Goal: Check status: Check status

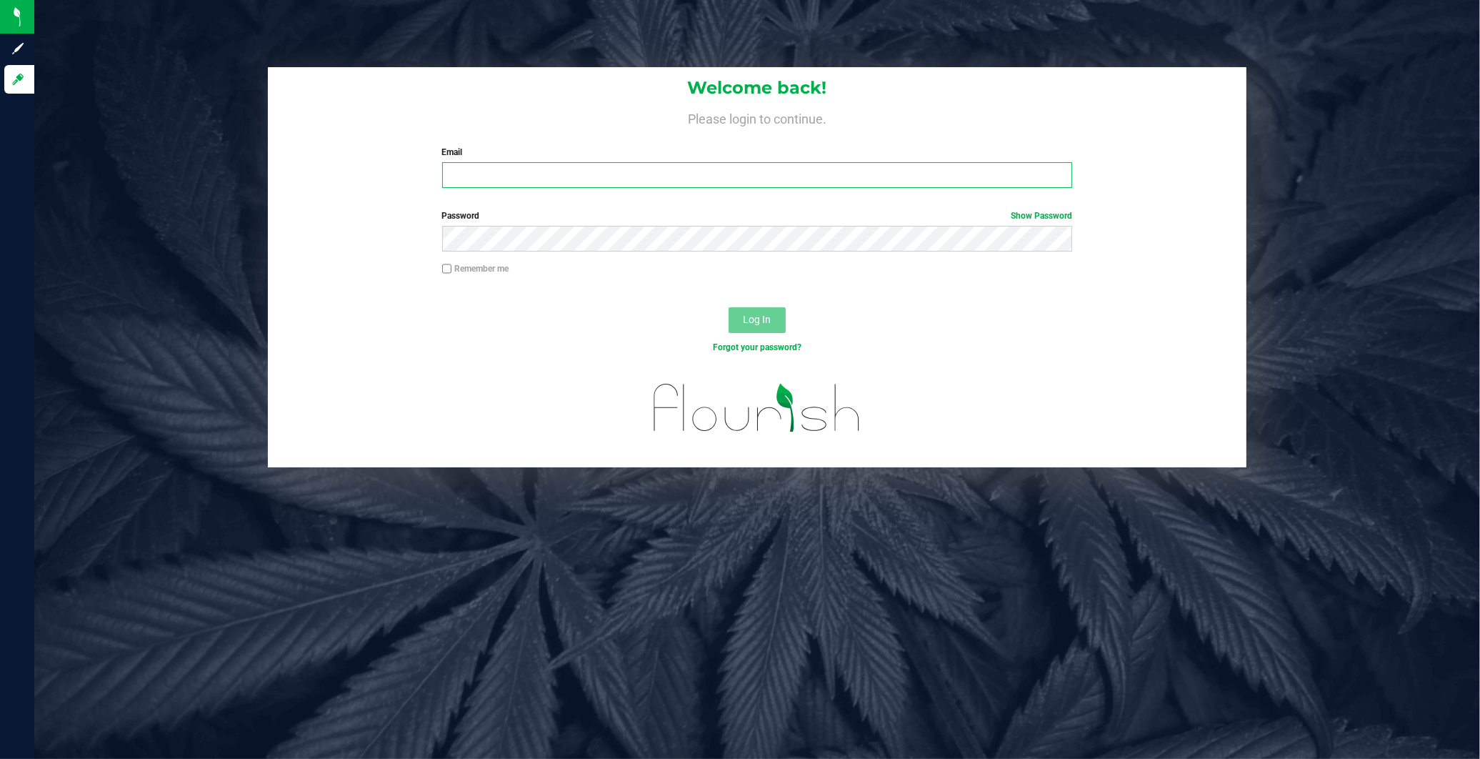
type input "[EMAIL_ADDRESS][DOMAIN_NAME]"
click at [450, 265] on input "Remember me" at bounding box center [447, 269] width 10 height 10
checkbox input "true"
click at [747, 315] on span "Log In" at bounding box center [757, 319] width 28 height 11
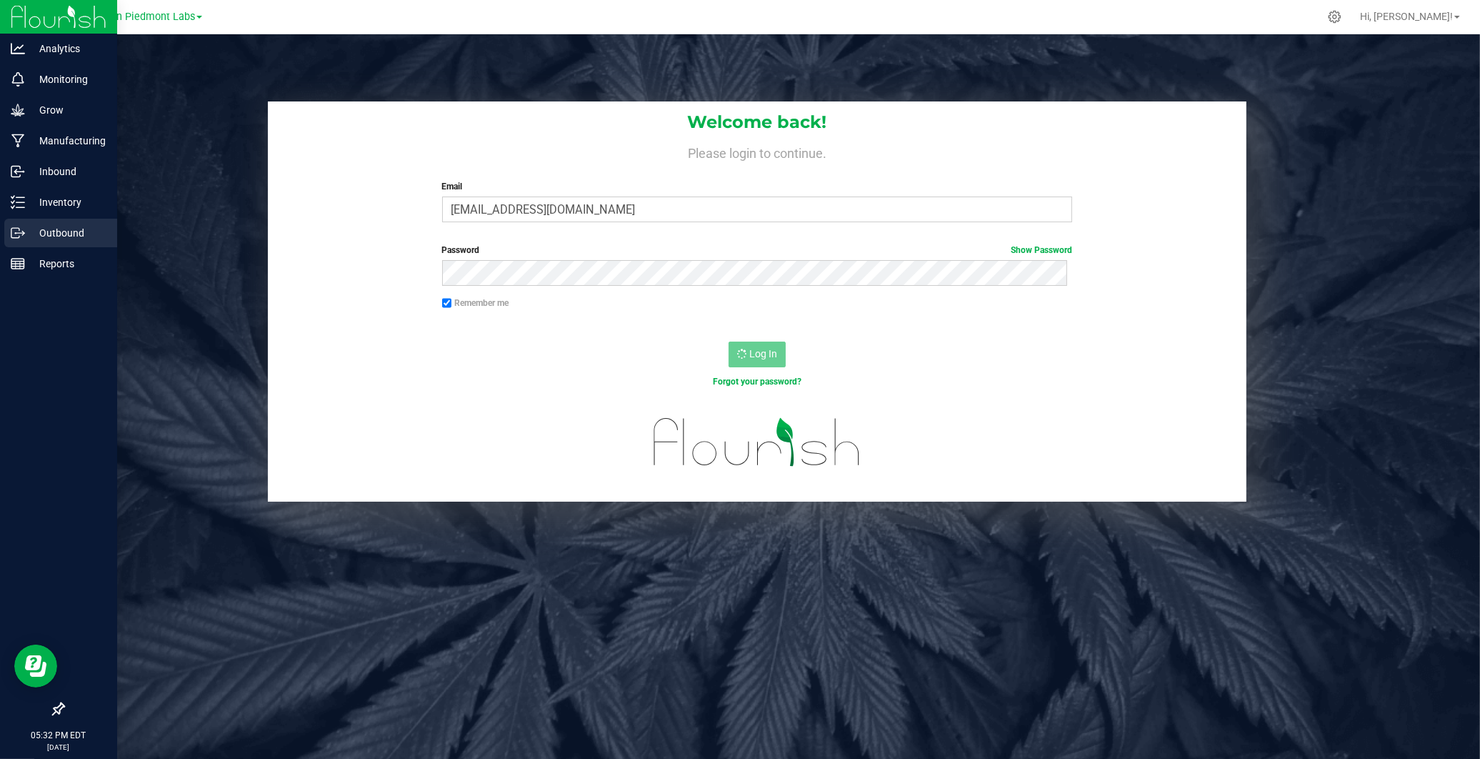
click at [41, 229] on p "Outbound" at bounding box center [68, 232] width 86 height 17
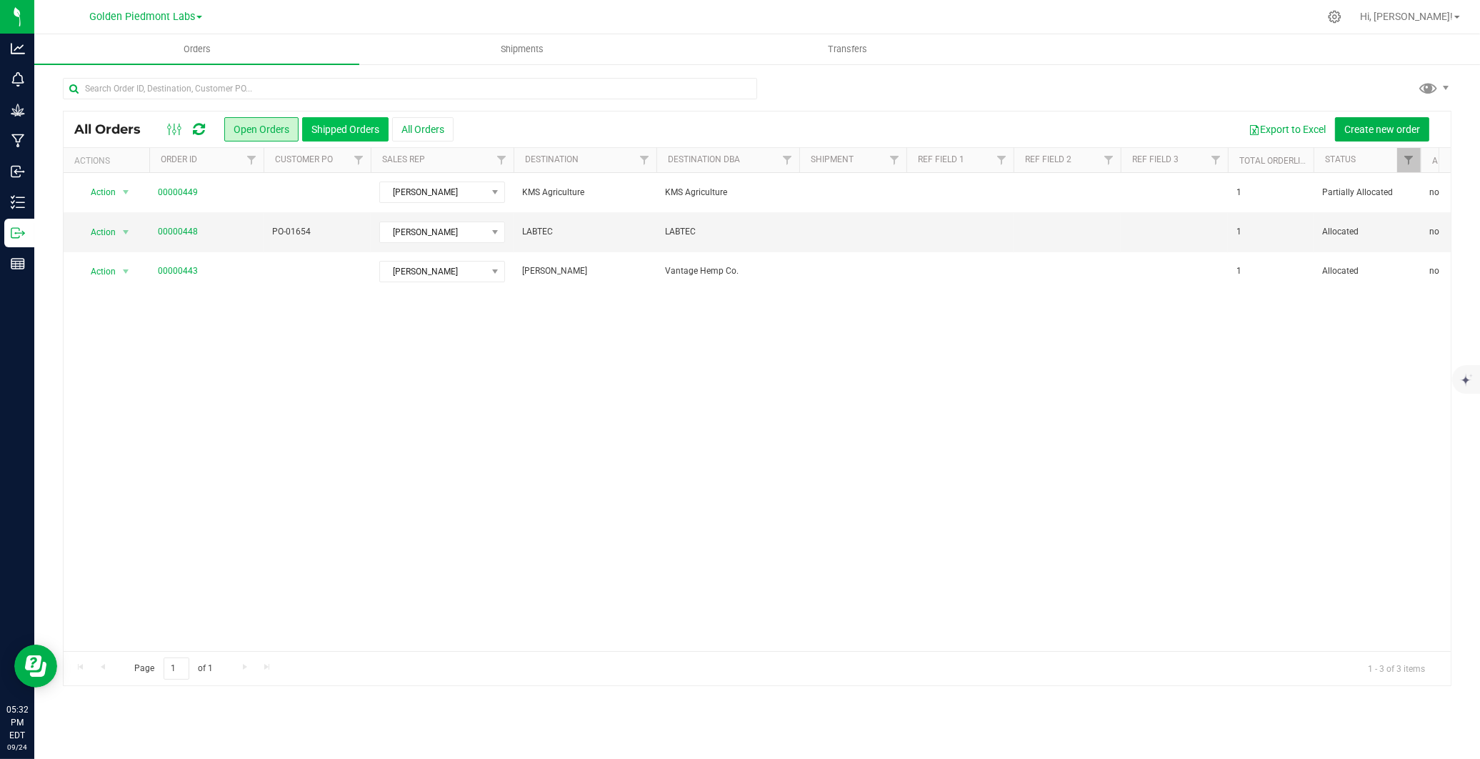
click at [347, 127] on button "Shipped Orders" at bounding box center [345, 129] width 86 height 24
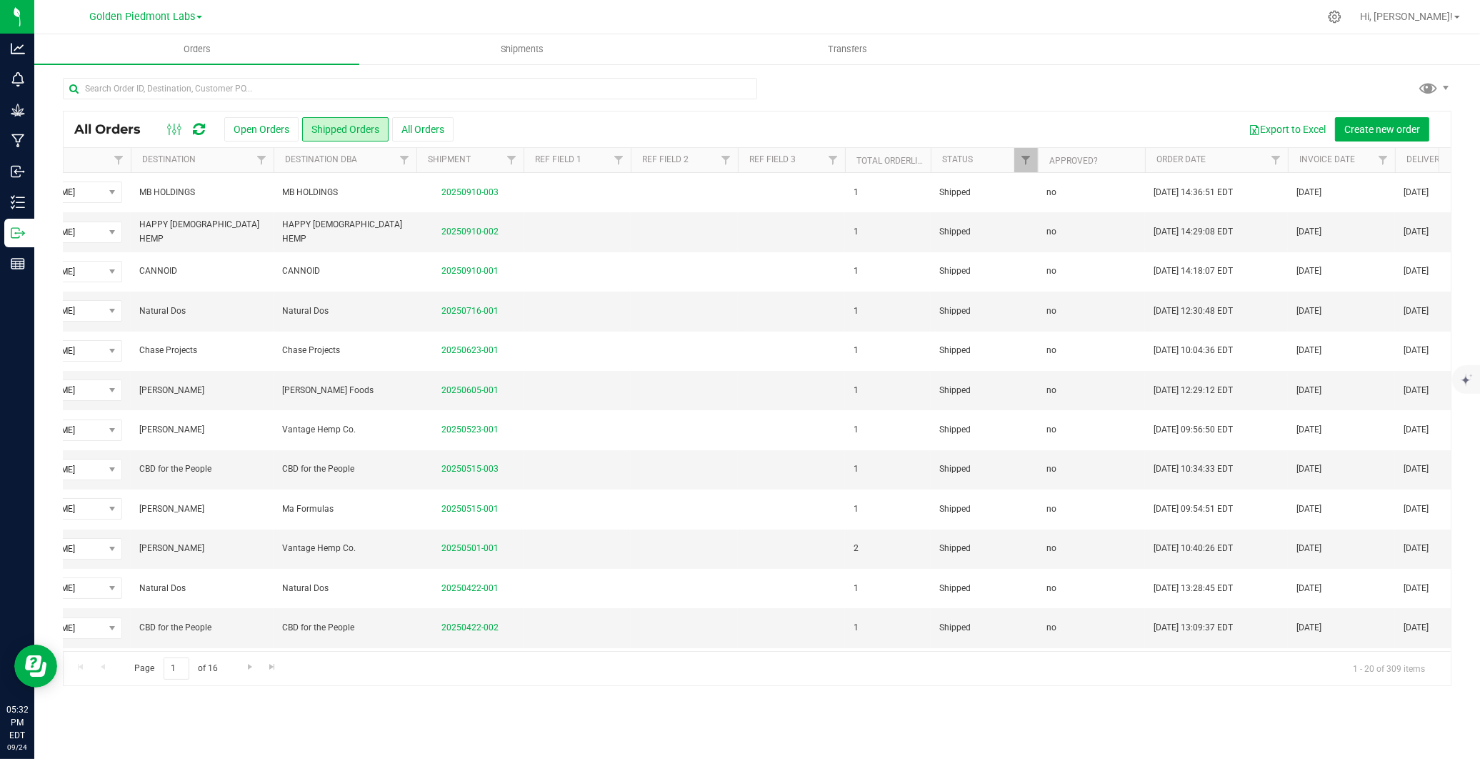
scroll to position [0, 434]
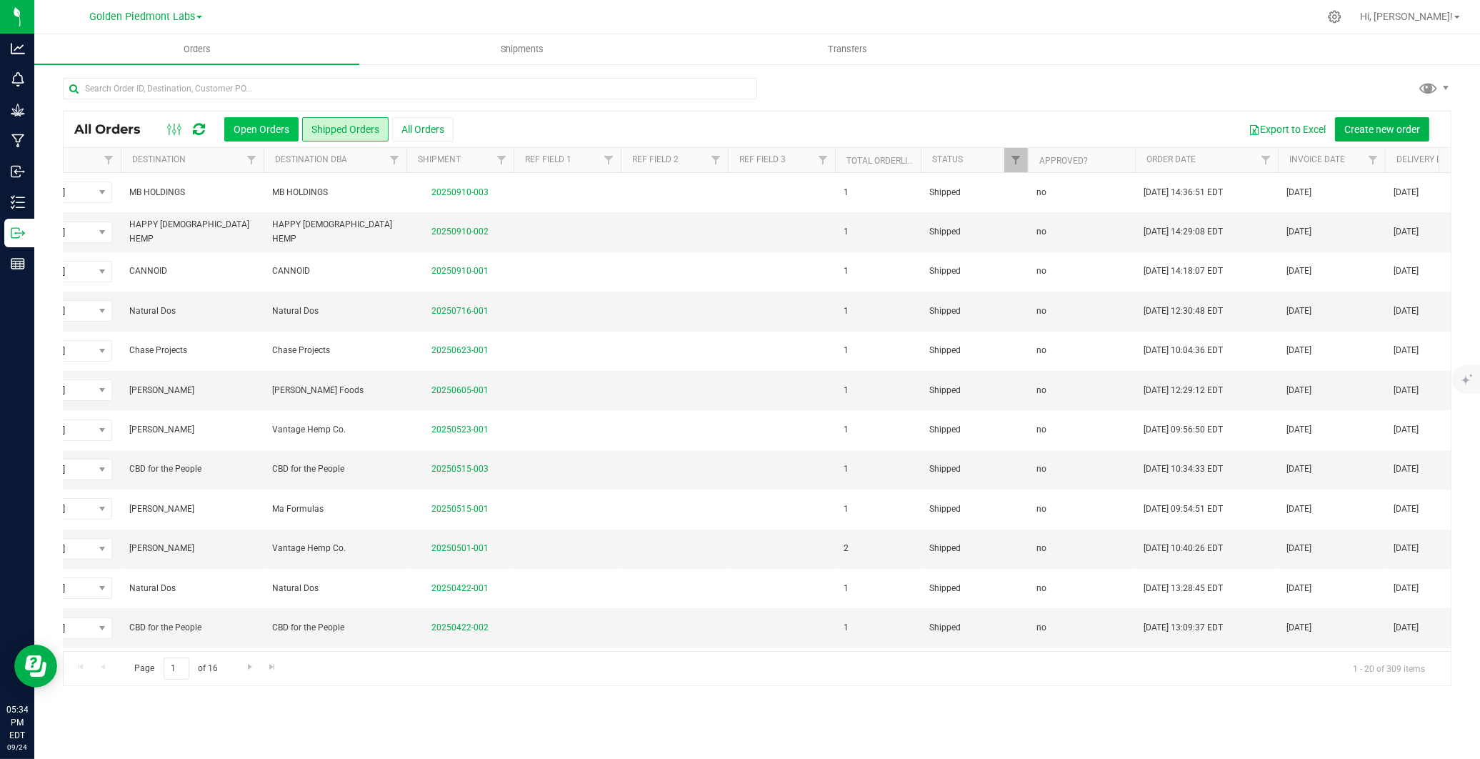
click at [251, 124] on button "Open Orders" at bounding box center [261, 129] width 74 height 24
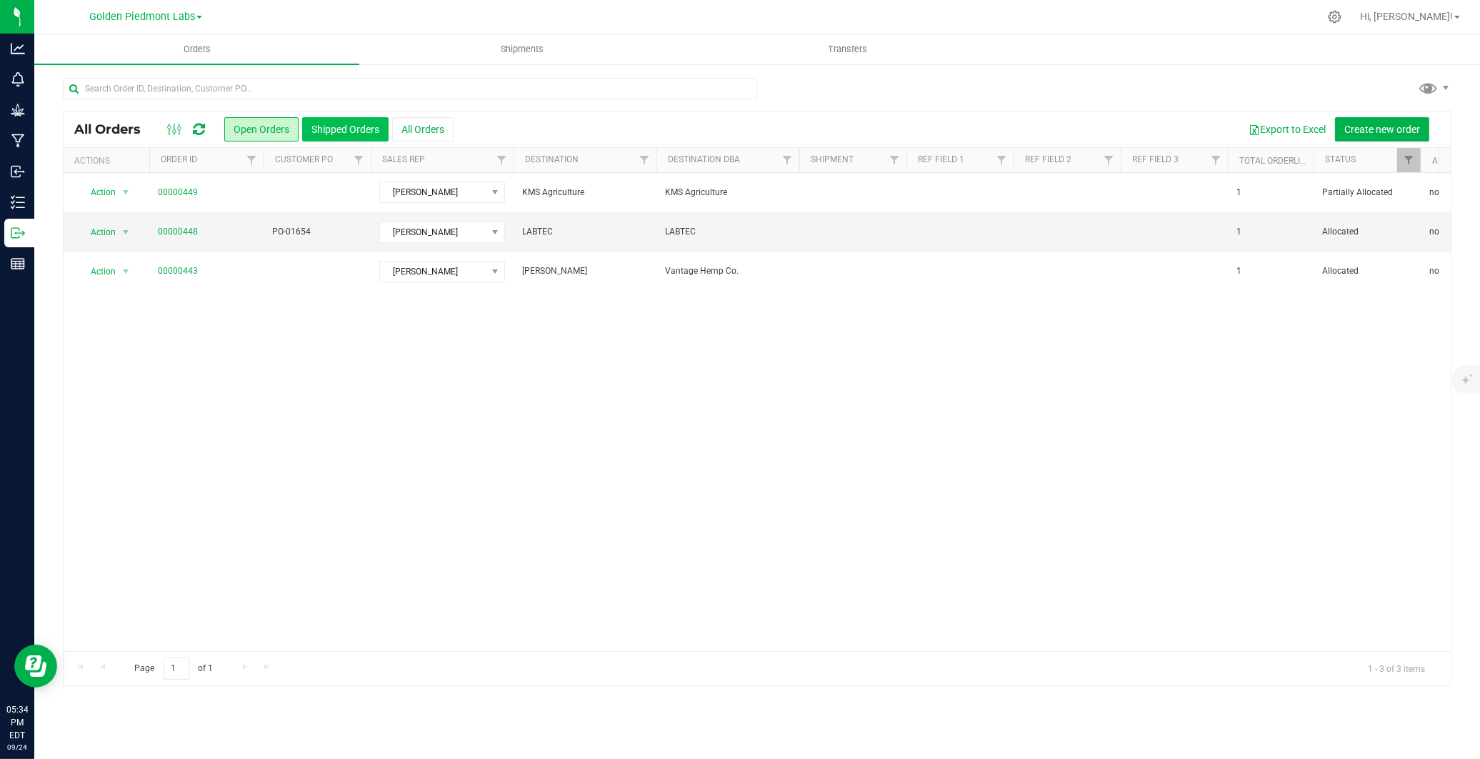
click at [349, 131] on button "Shipped Orders" at bounding box center [345, 129] width 86 height 24
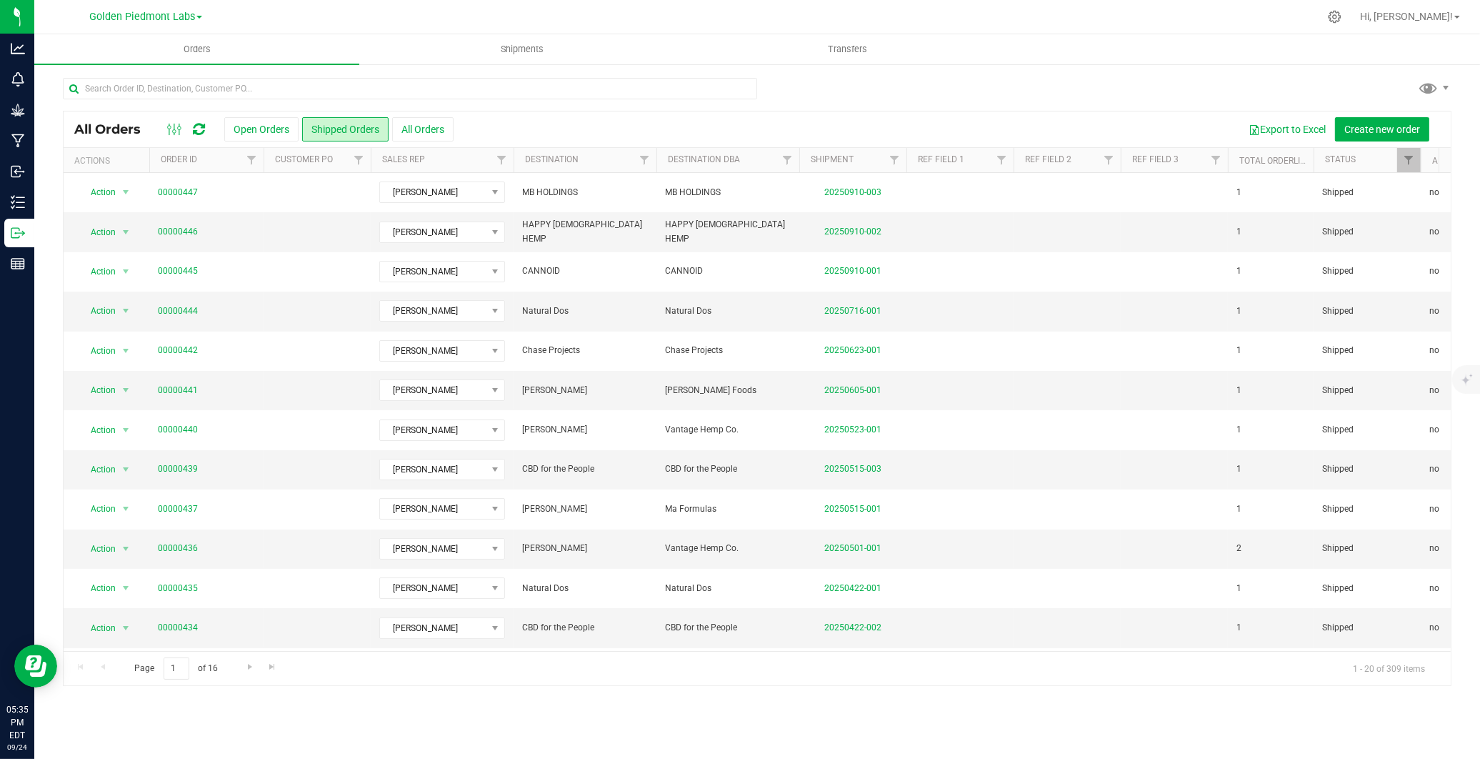
scroll to position [0, 414]
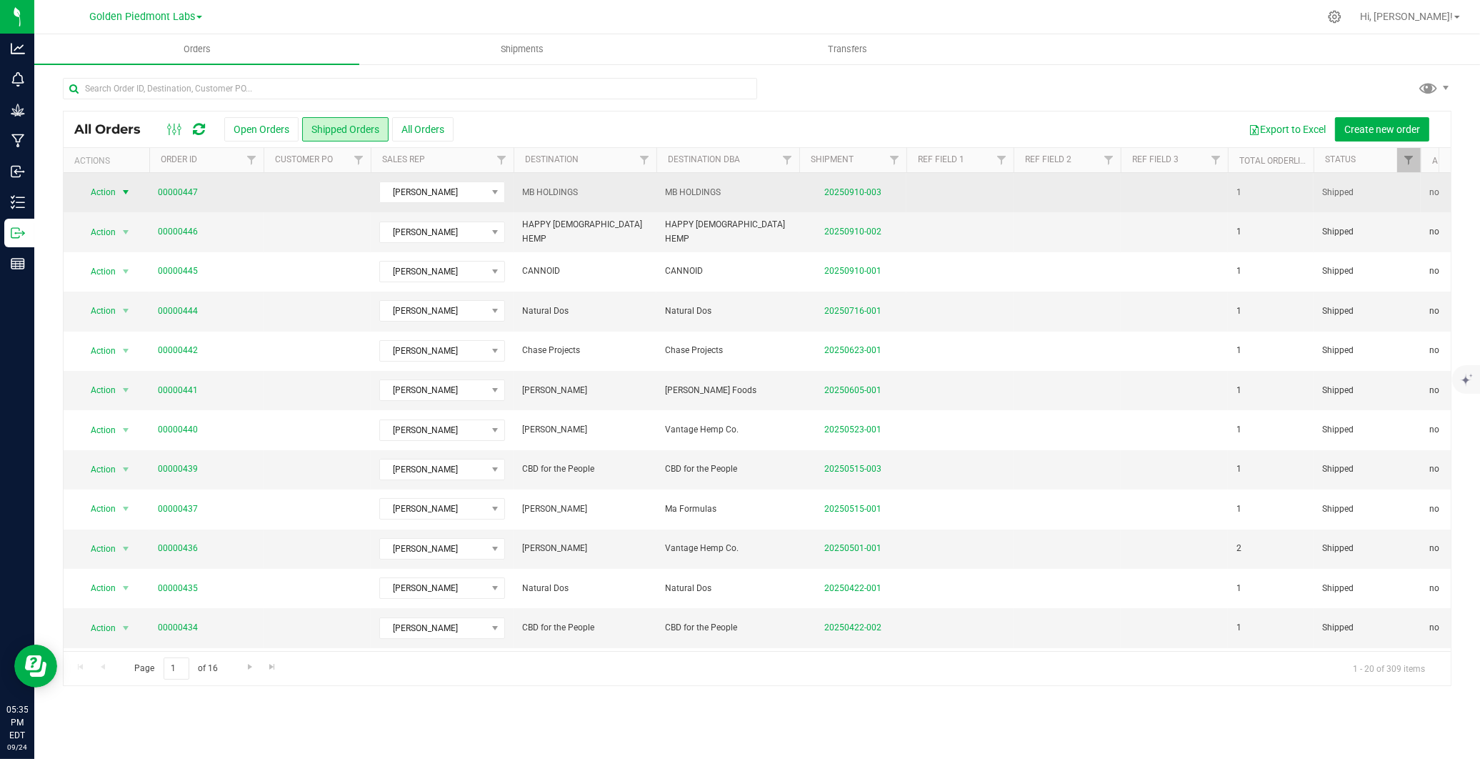
click at [112, 184] on span "Action" at bounding box center [97, 192] width 39 height 20
click at [186, 189] on link "00000447" at bounding box center [178, 193] width 40 height 14
click at [186, 189] on div "Orders Shipments Transfers All Orders Open Orders Shipped Orders" at bounding box center [757, 396] width 1446 height 724
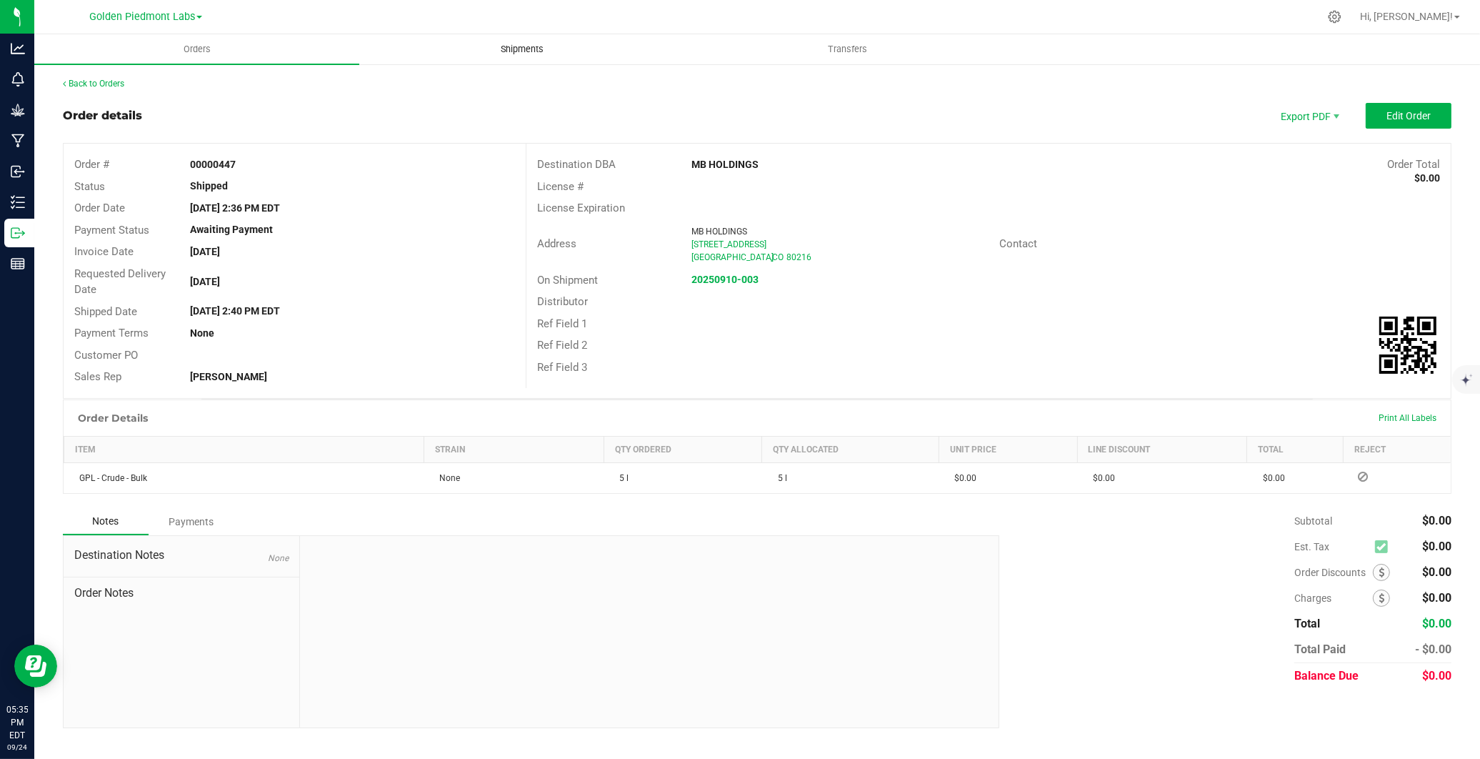
click at [525, 48] on span "Shipments" at bounding box center [522, 49] width 81 height 13
